Goal: Find specific page/section: Find specific page/section

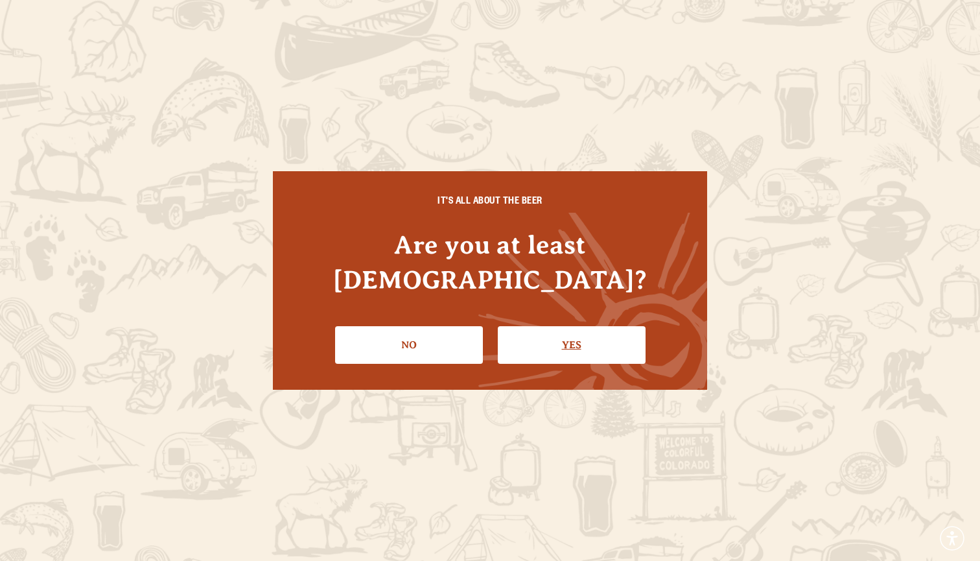
click at [561, 329] on link "Yes" at bounding box center [572, 345] width 148 height 38
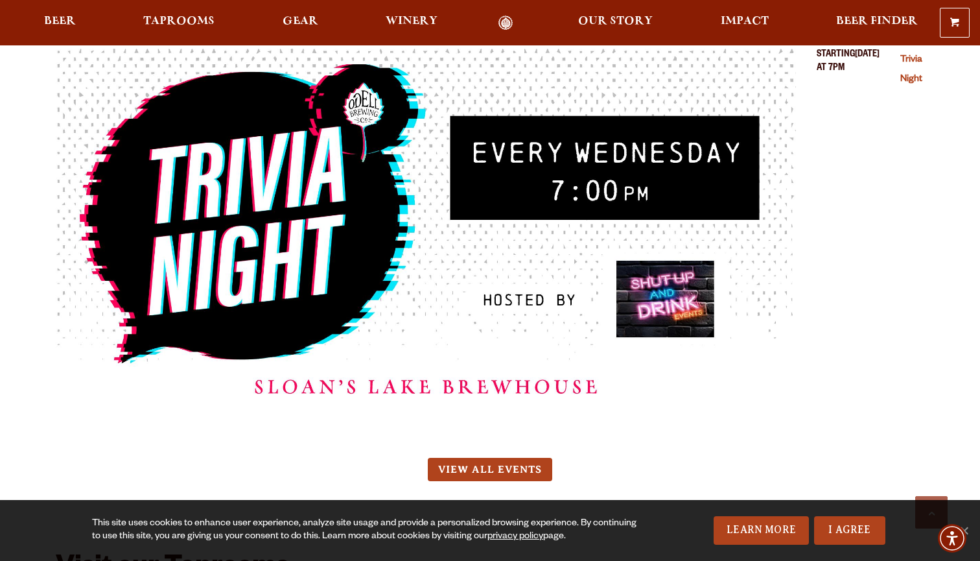
scroll to position [7823, 0]
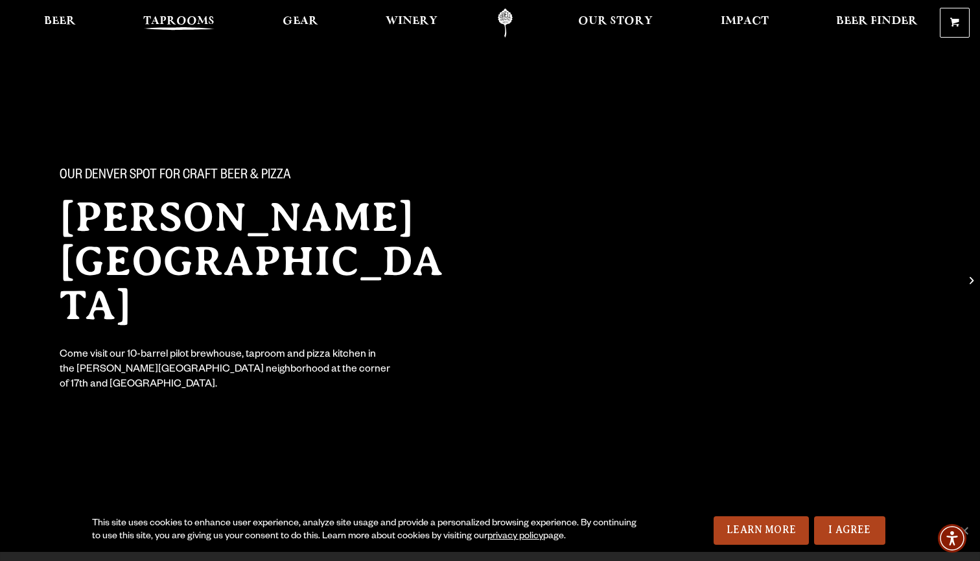
click at [198, 19] on span "Taprooms" at bounding box center [178, 21] width 71 height 10
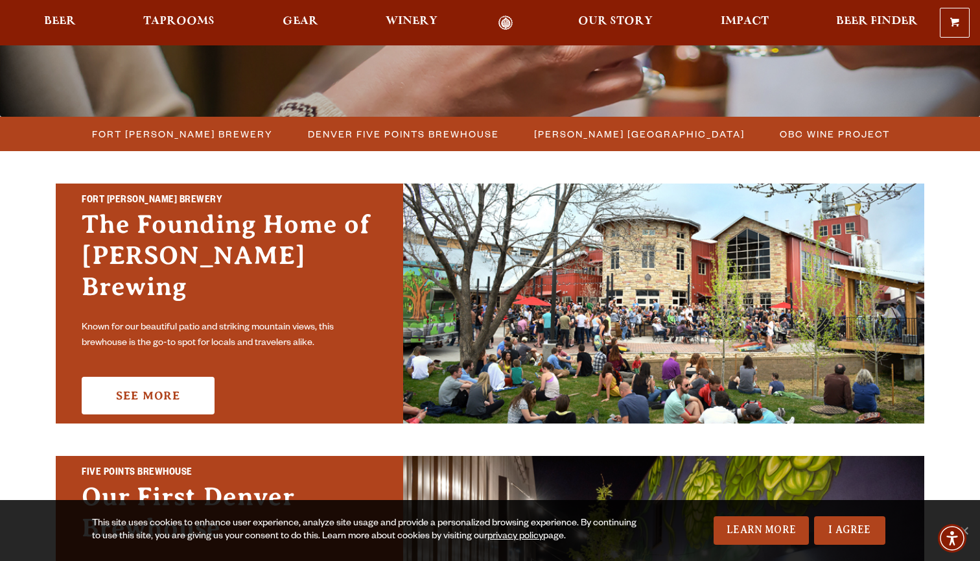
scroll to position [302, 0]
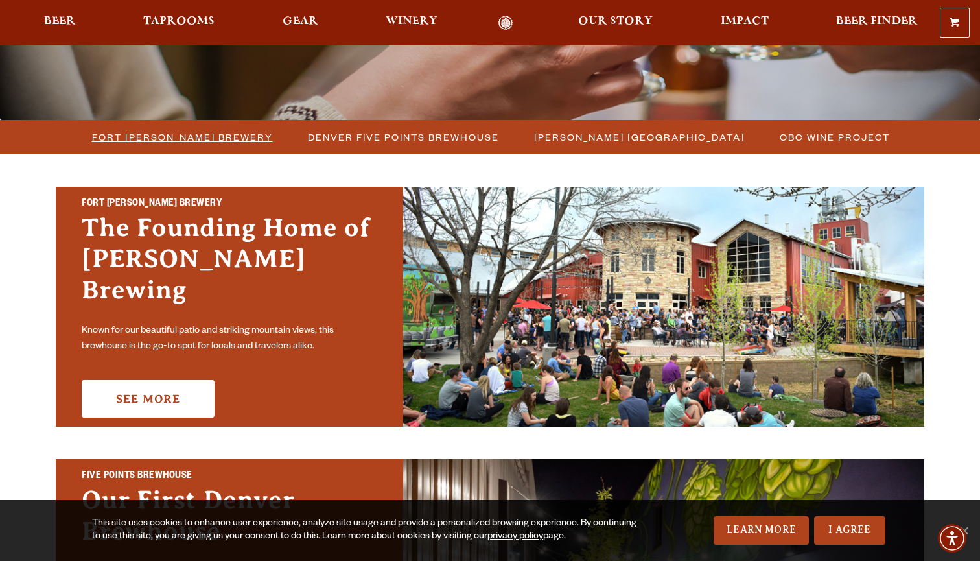
click at [215, 138] on span "Fort [PERSON_NAME] Brewery" at bounding box center [182, 137] width 181 height 19
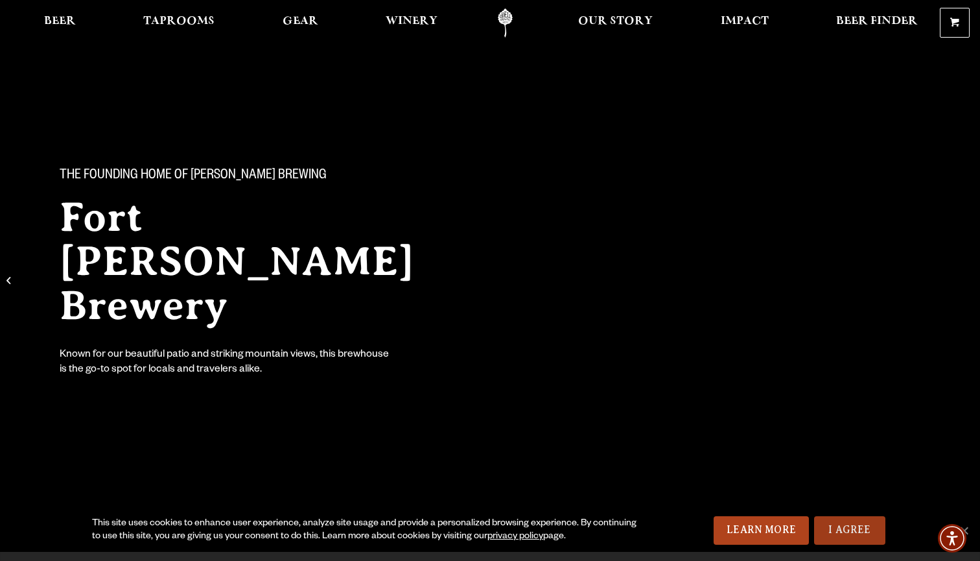
click at [841, 536] on link "I Agree" at bounding box center [849, 530] width 71 height 29
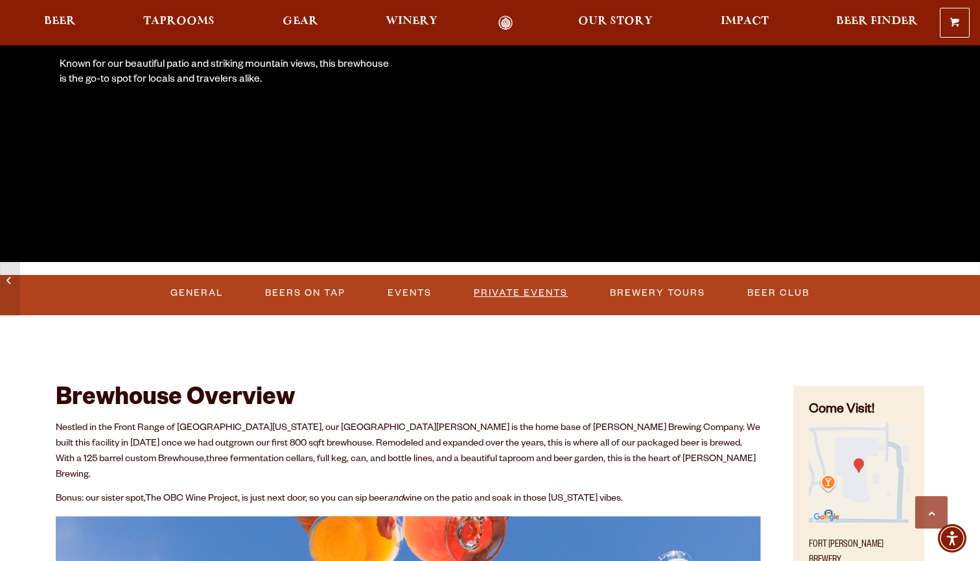
scroll to position [341, 0]
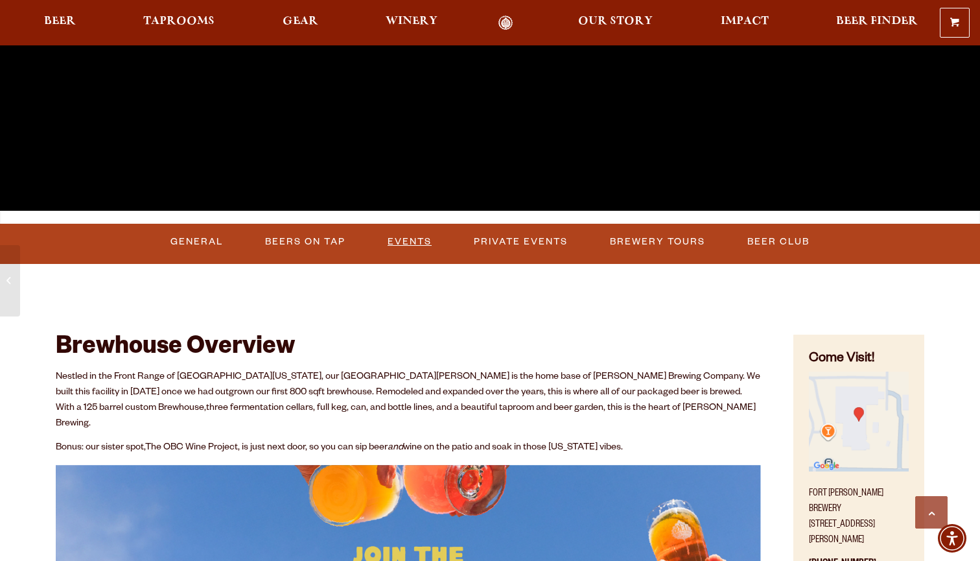
click at [411, 242] on link "Events" at bounding box center [410, 242] width 54 height 30
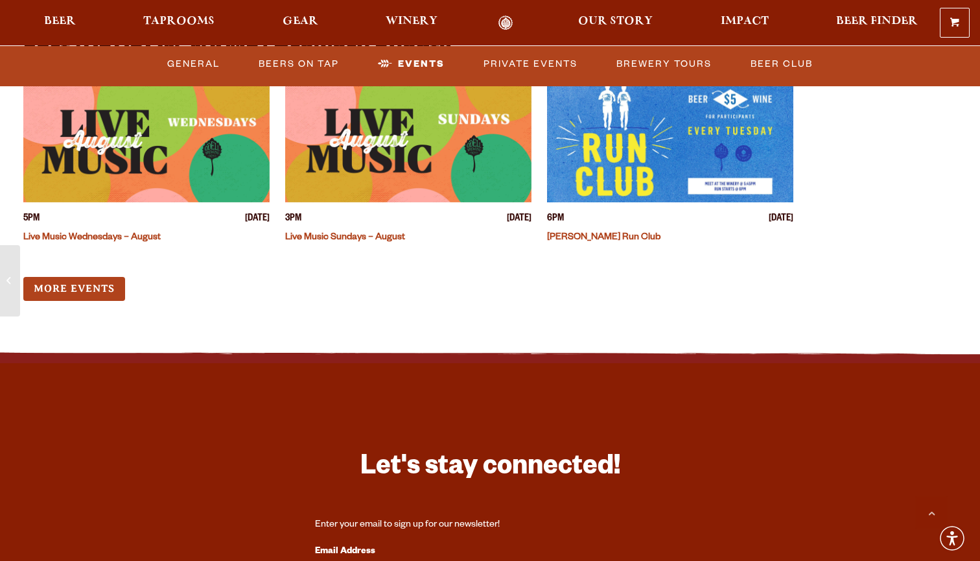
scroll to position [3277, 0]
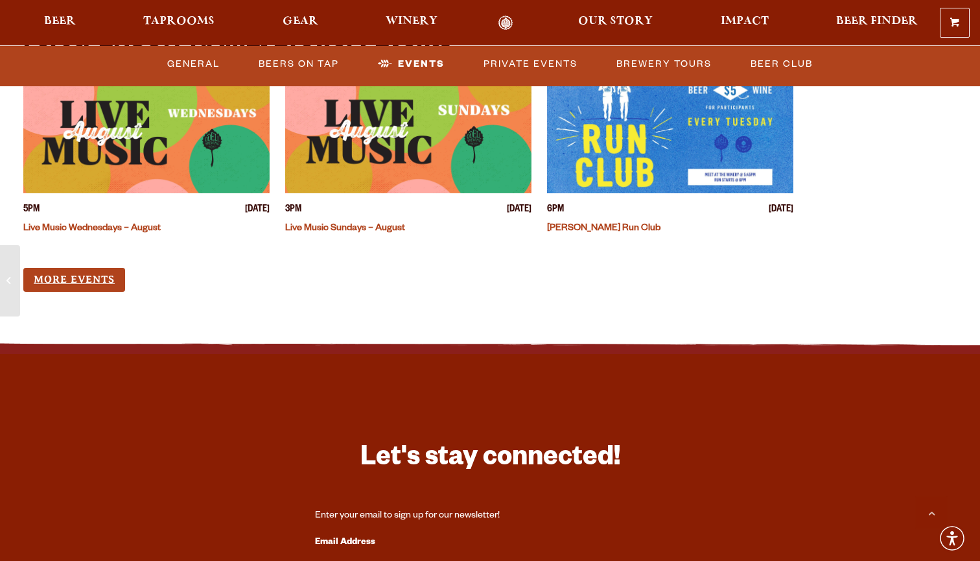
click at [75, 268] on link "More Events" at bounding box center [74, 280] width 102 height 24
